Goal: Check status: Check status

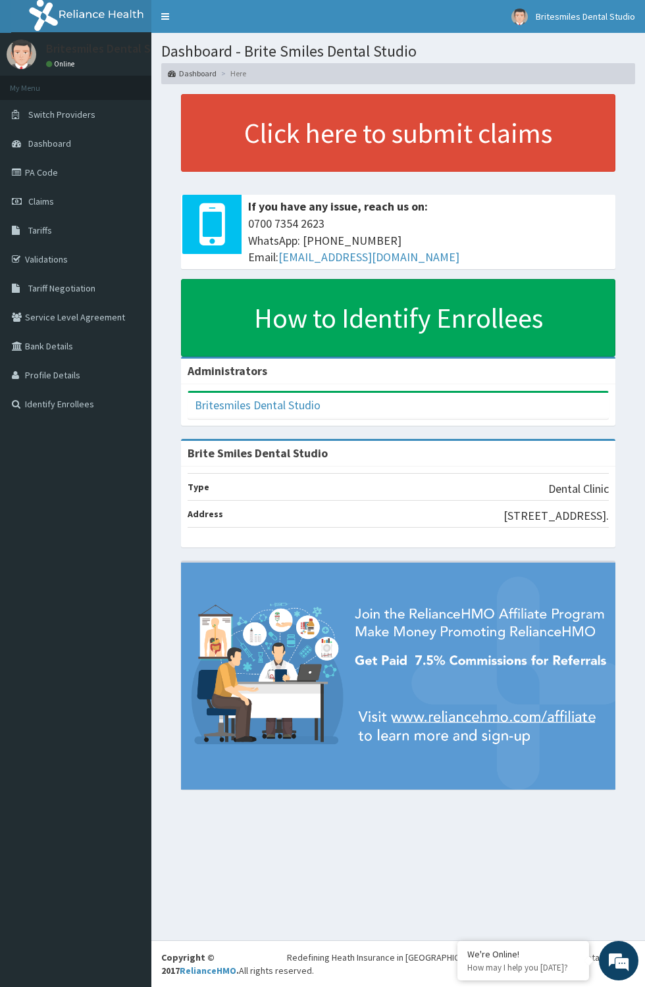
click at [25, 202] on link "Claims" at bounding box center [75, 201] width 151 height 29
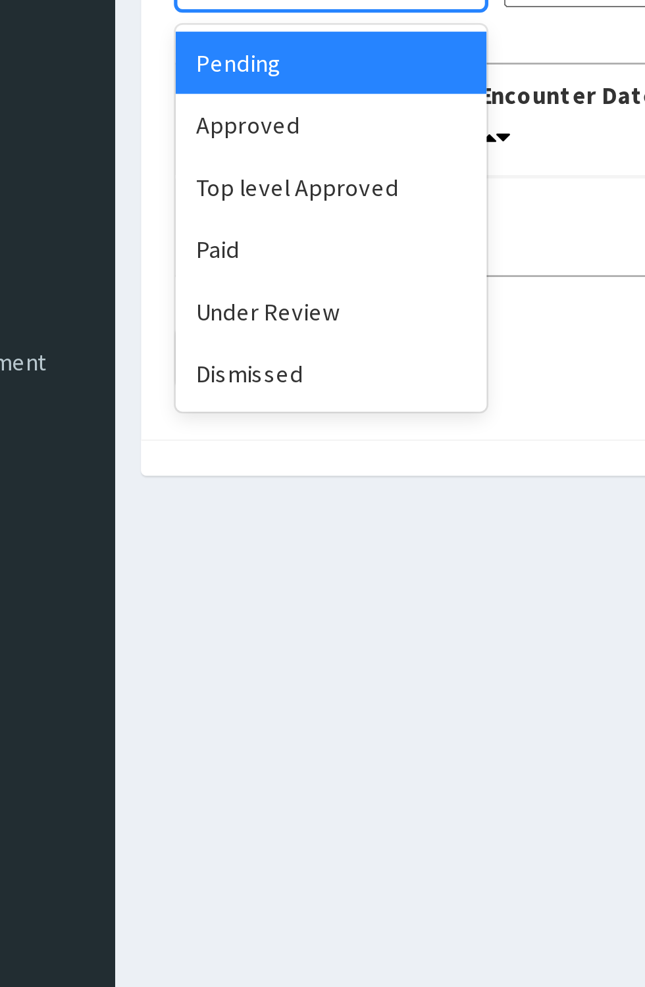
click at [184, 274] on div "Paid" at bounding box center [233, 274] width 118 height 24
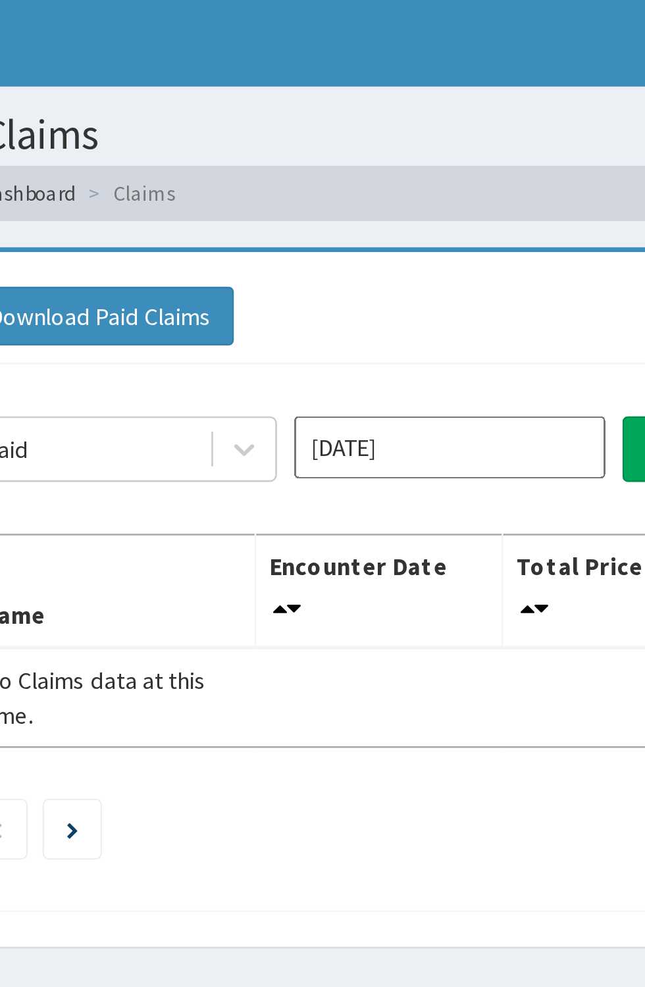
click at [341, 164] on input "[DATE]" at bounding box center [358, 171] width 118 height 24
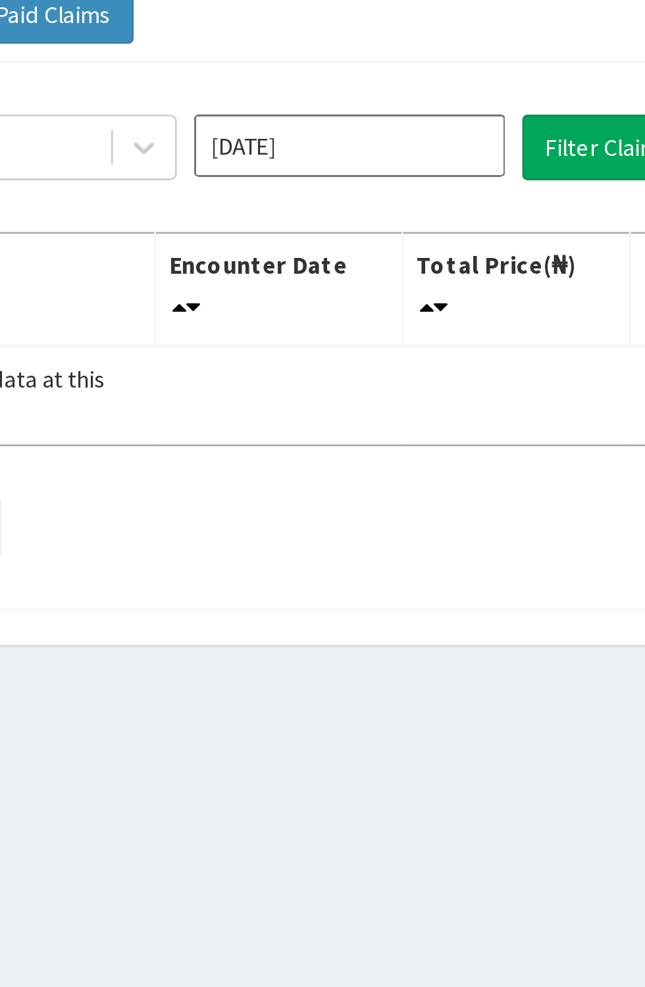
click at [392, 170] on input "Oct 2025" at bounding box center [358, 171] width 118 height 24
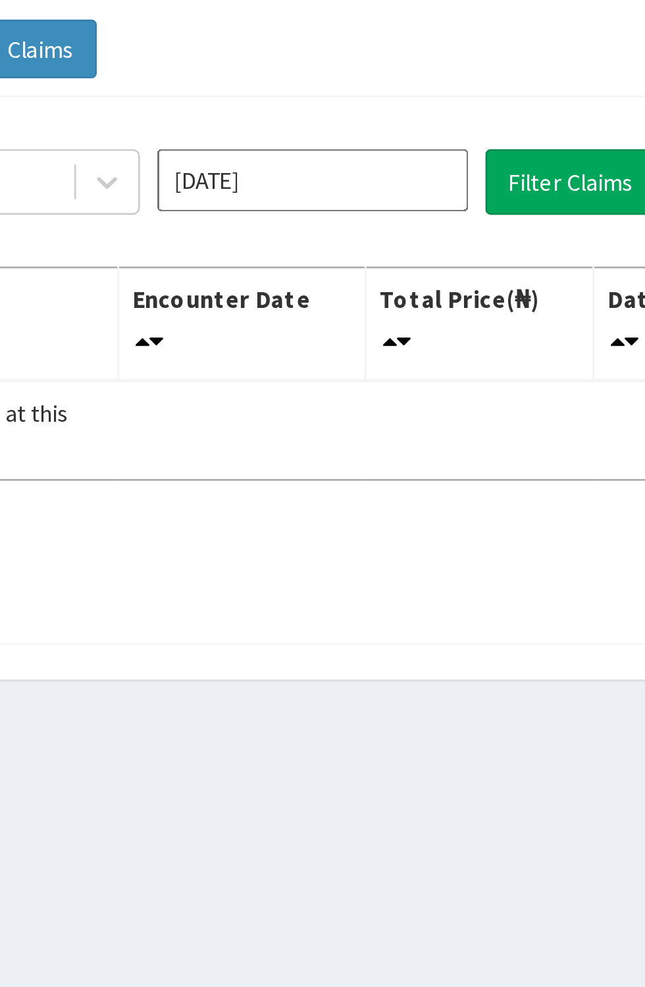
click at [404, 166] on input "Oct 2025" at bounding box center [358, 171] width 118 height 24
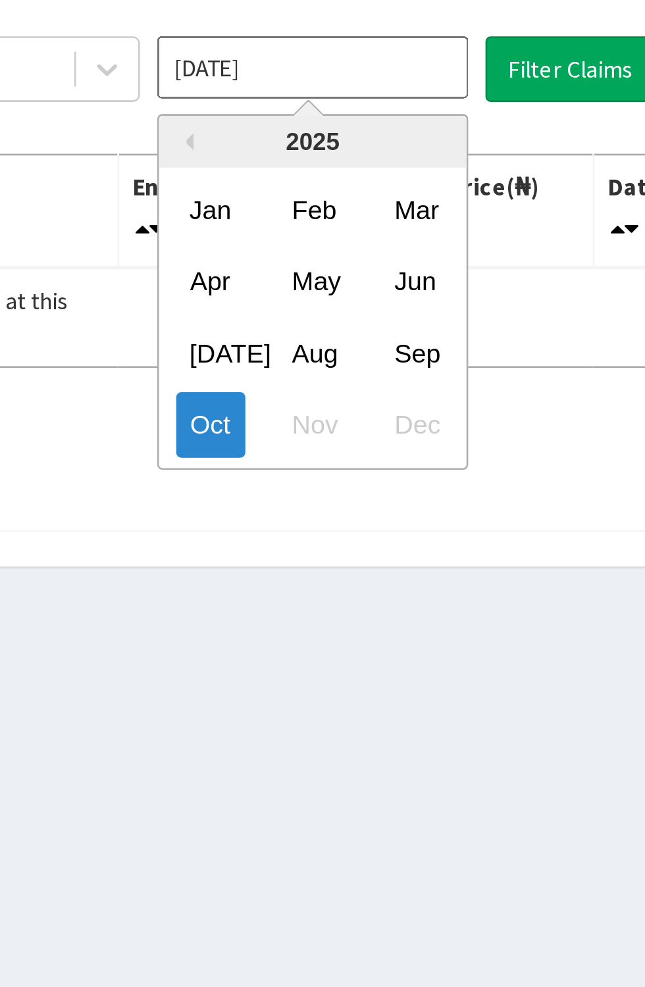
click at [400, 278] on div "Sep" at bounding box center [397, 278] width 26 height 24
type input "Sep 2025"
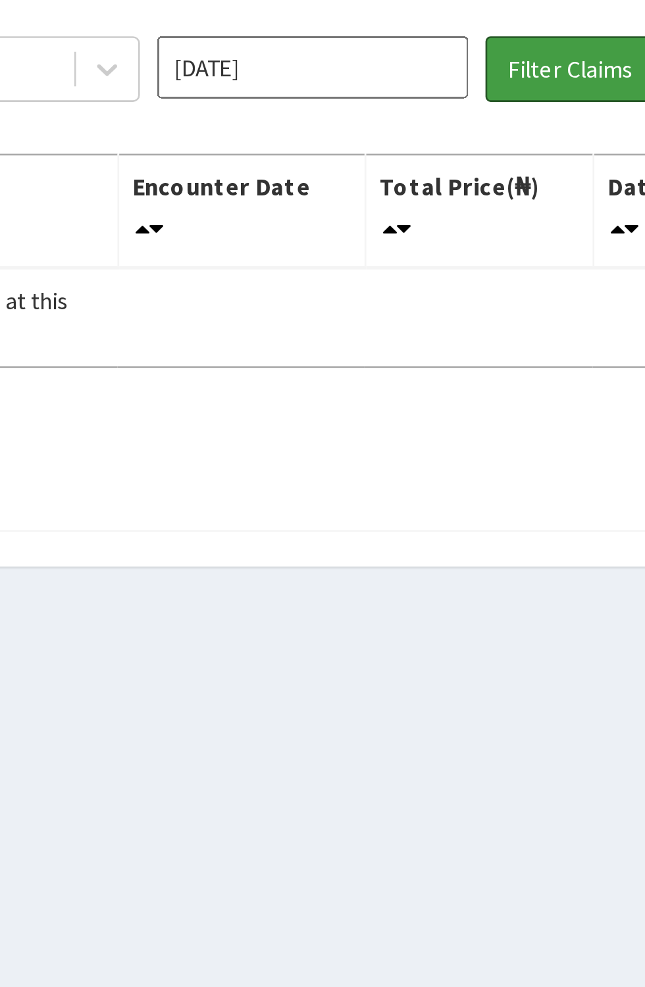
click at [458, 170] on button "Filter Claims" at bounding box center [456, 171] width 65 height 25
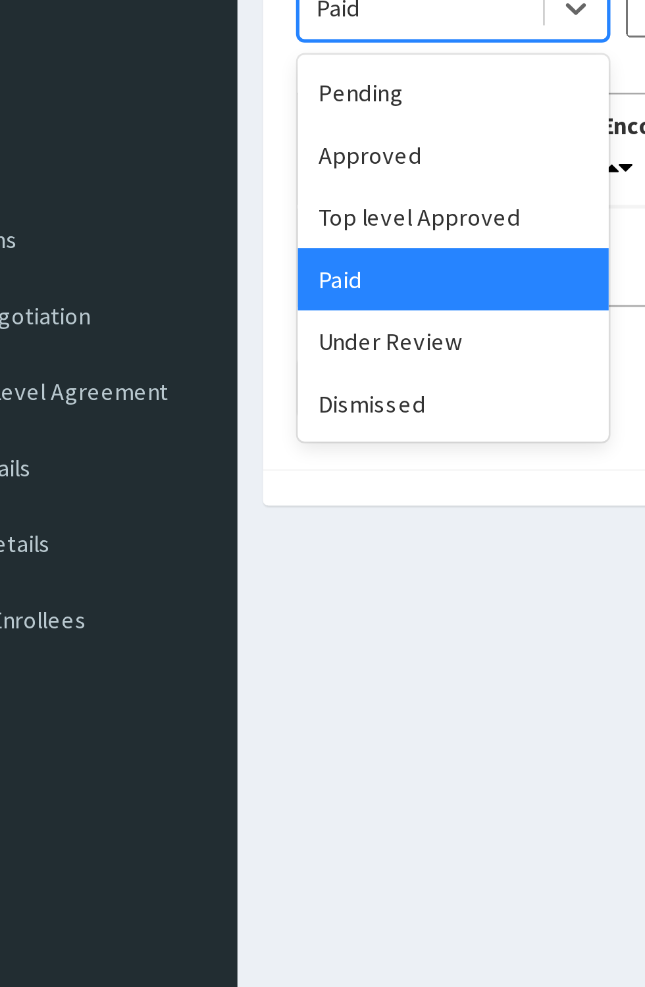
click at [214, 228] on div "Approved" at bounding box center [233, 227] width 118 height 24
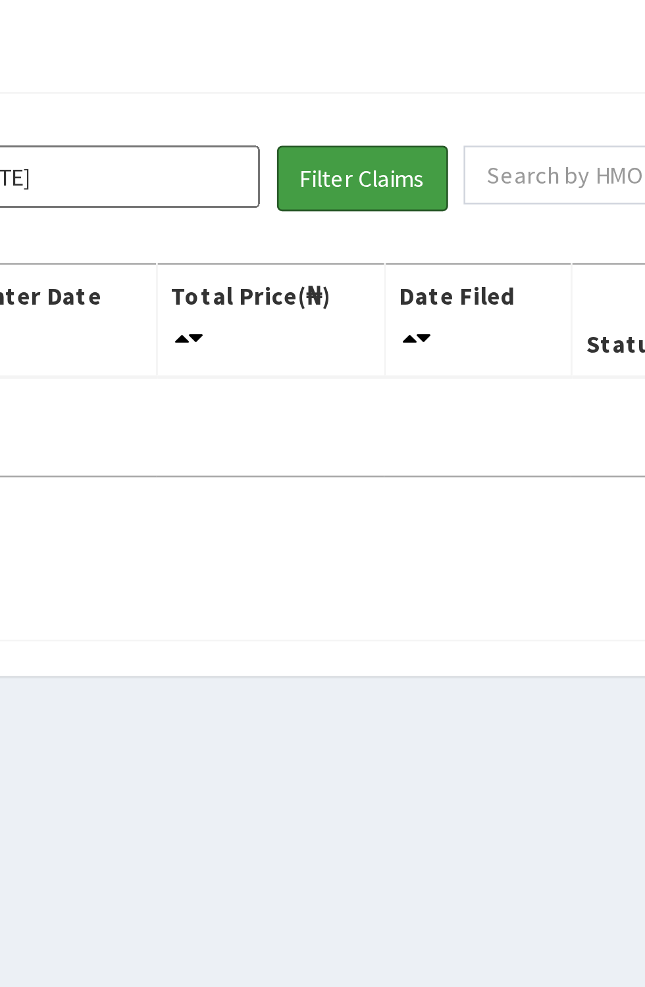
click at [460, 172] on button "Filter Claims" at bounding box center [456, 171] width 65 height 25
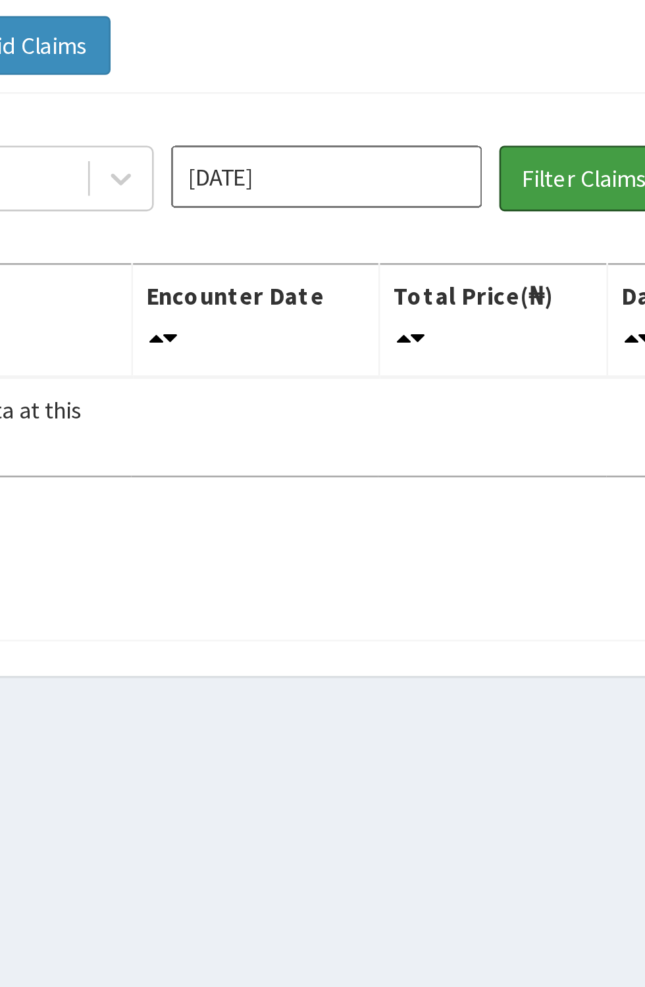
click at [446, 174] on button "Filter Claims" at bounding box center [456, 171] width 65 height 25
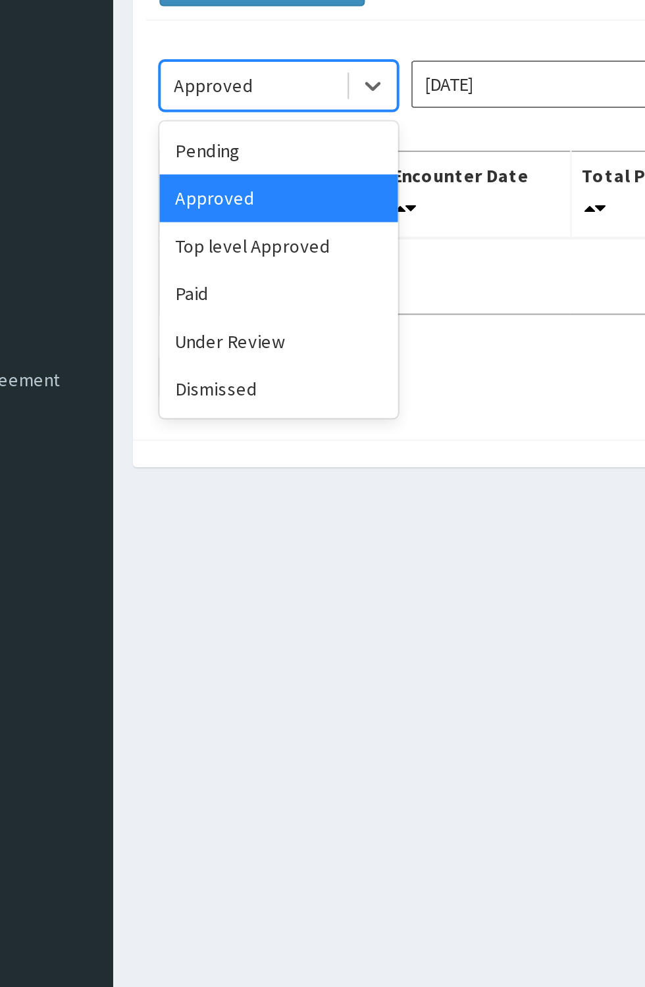
click at [244, 251] on div "Top level Approved" at bounding box center [233, 251] width 118 height 24
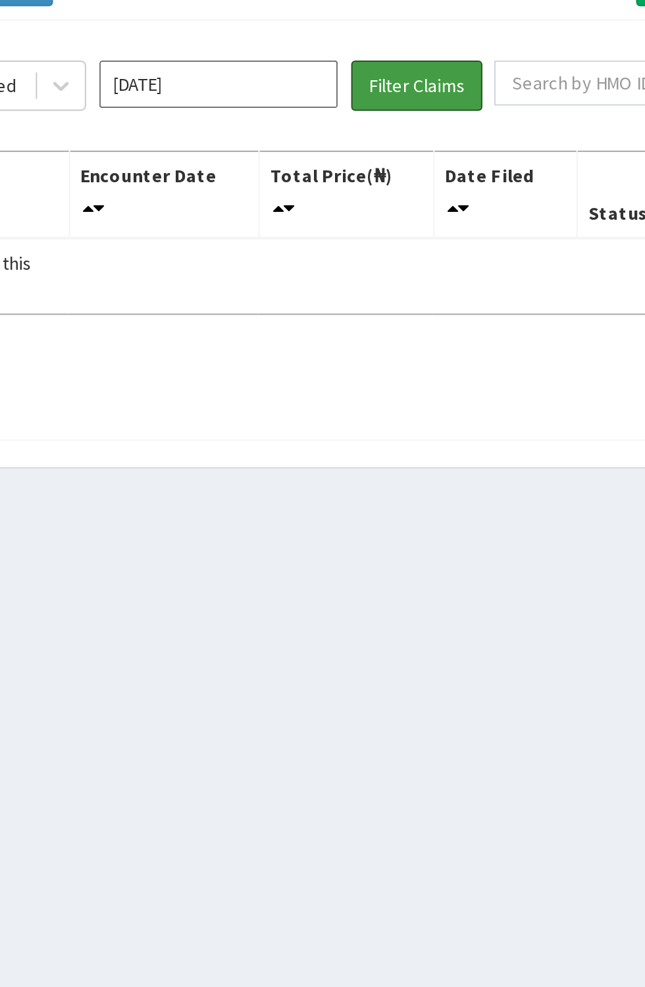
click at [451, 171] on button "Filter Claims" at bounding box center [456, 171] width 65 height 25
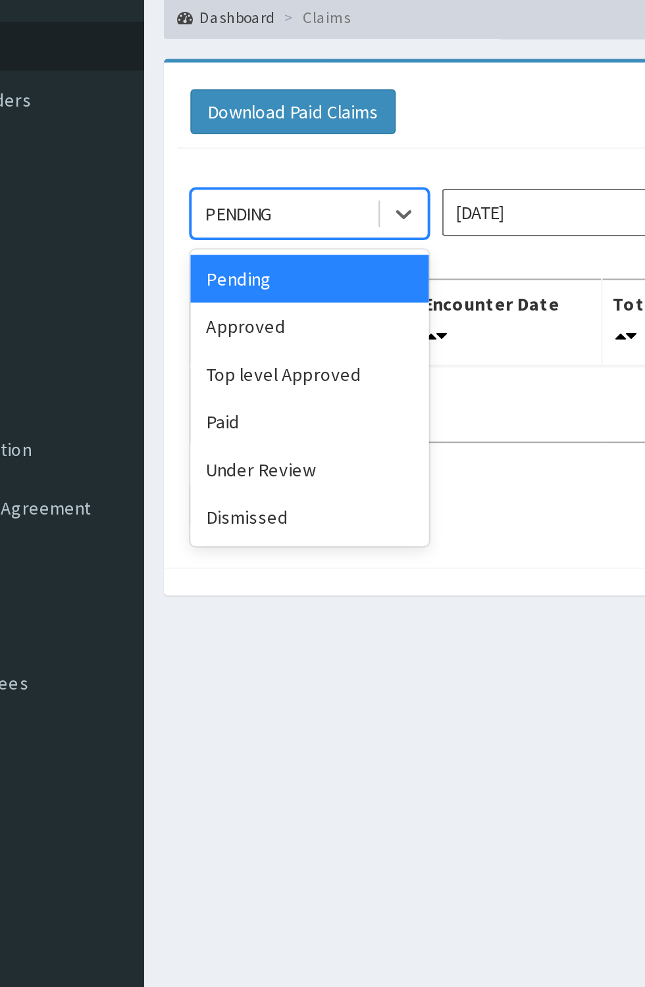
click at [234, 216] on div "Approved" at bounding box center [233, 227] width 118 height 24
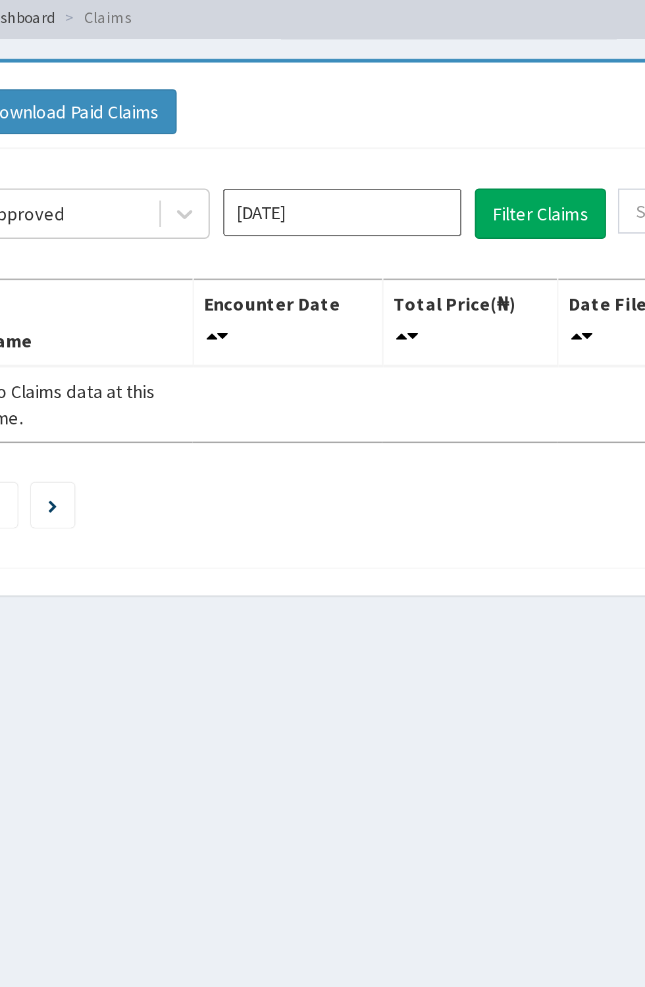
click at [391, 172] on input "Oct 2025" at bounding box center [358, 171] width 118 height 24
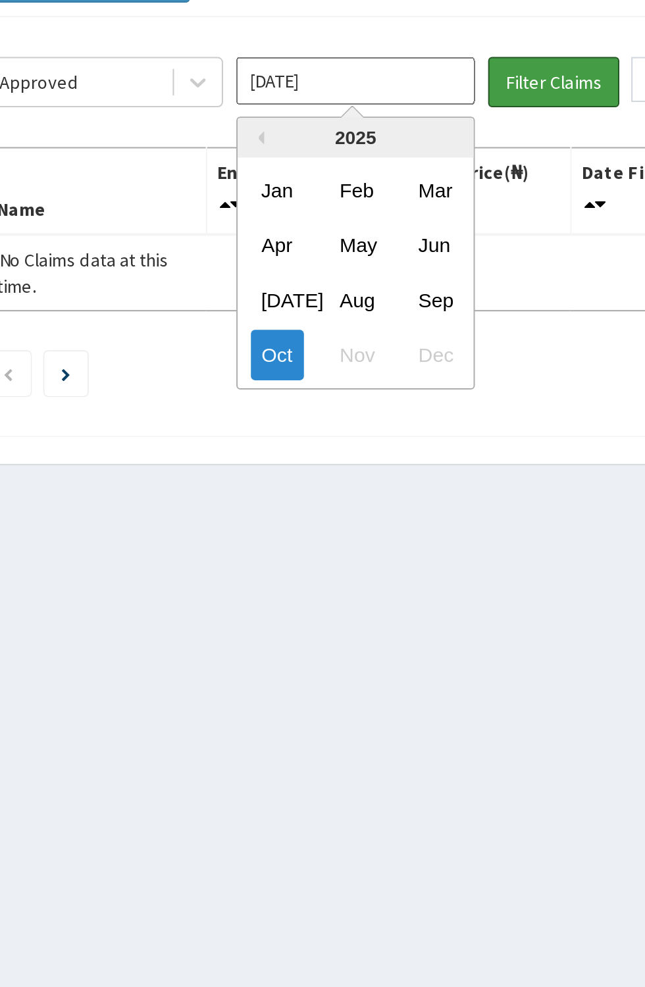
click at [464, 174] on button "Filter Claims" at bounding box center [456, 171] width 65 height 25
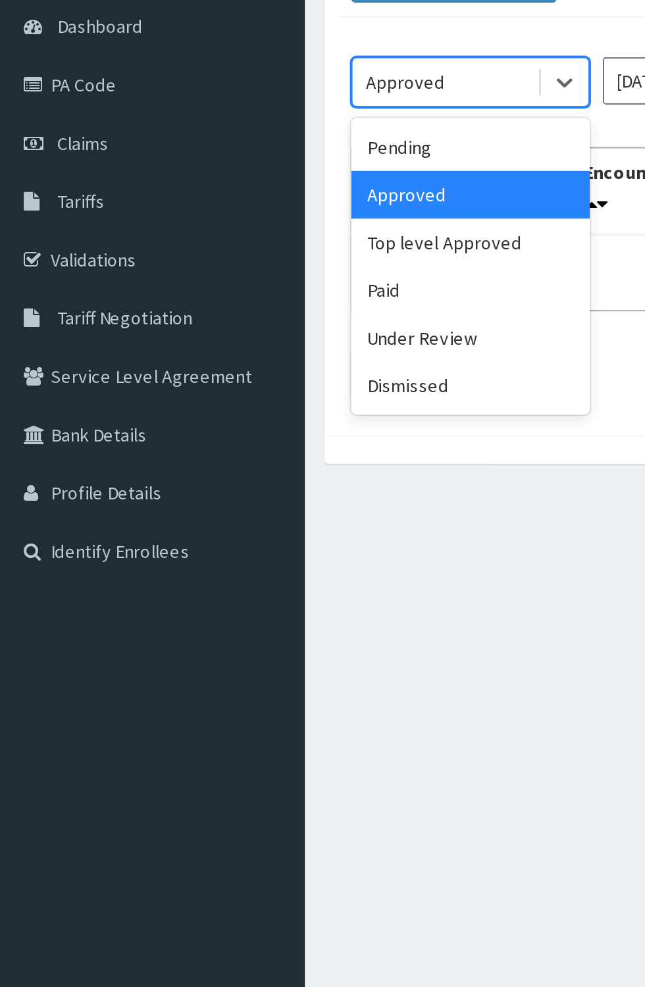
click at [195, 272] on div "Paid" at bounding box center [233, 274] width 118 height 24
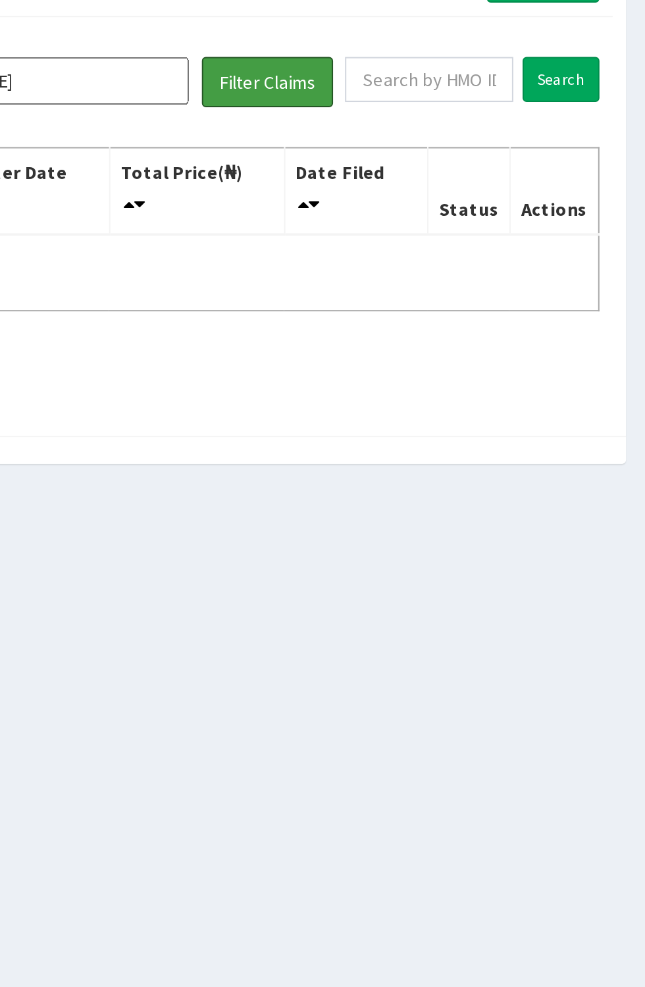
click at [468, 173] on button "Filter Claims" at bounding box center [456, 171] width 65 height 25
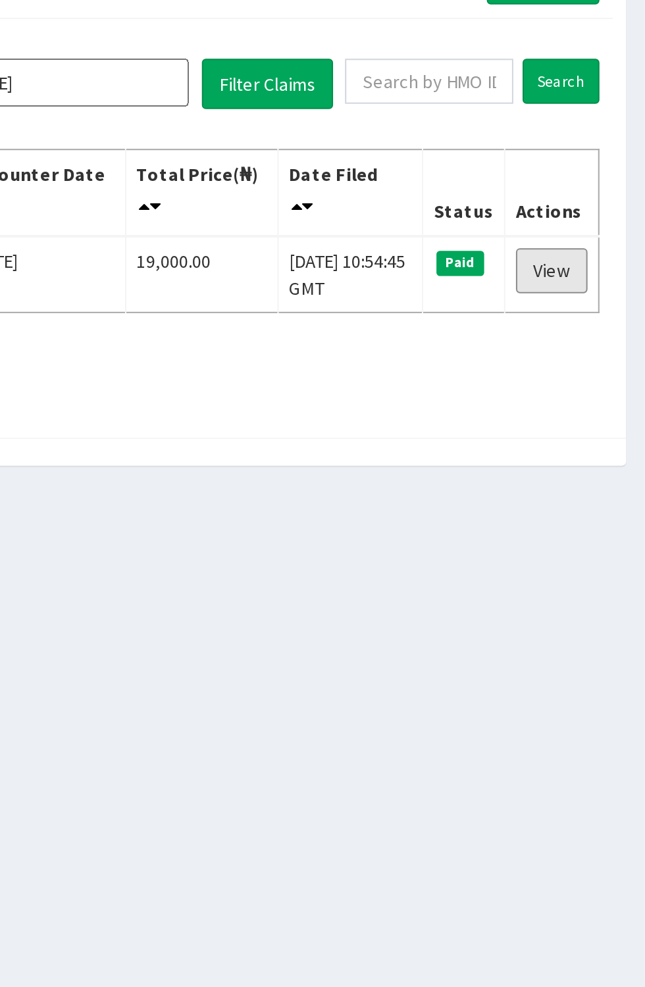
click at [600, 264] on link "View" at bounding box center [598, 264] width 36 height 22
